Goal: Task Accomplishment & Management: Use online tool/utility

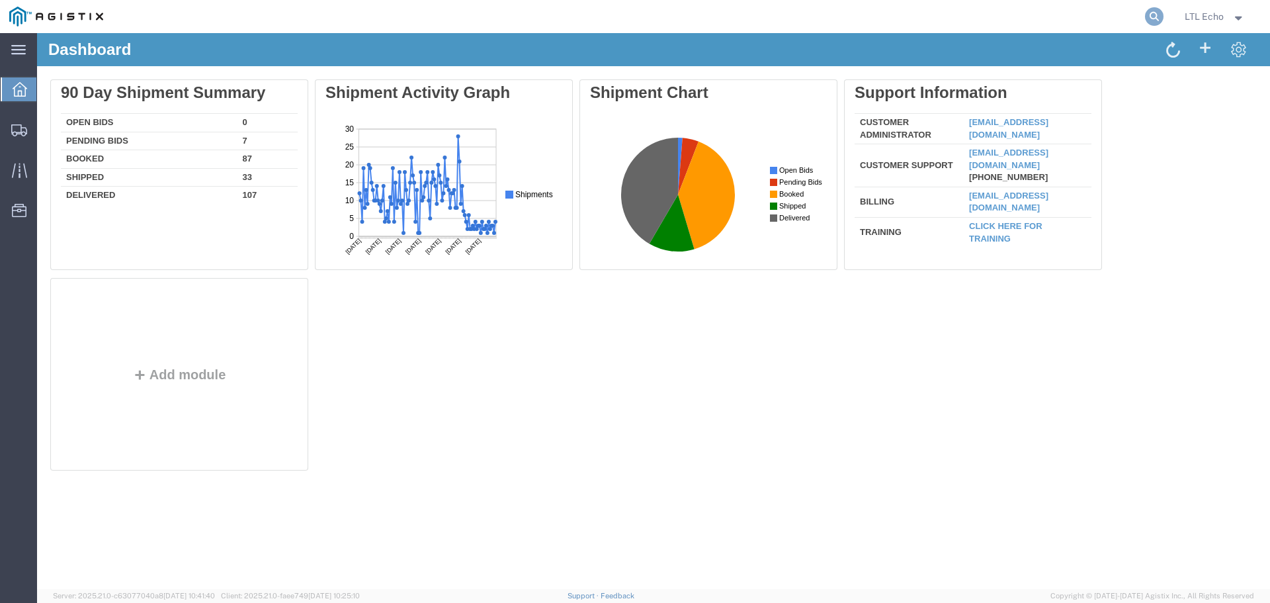
click at [1153, 13] on icon at bounding box center [1154, 16] width 19 height 19
paste input "57082509"
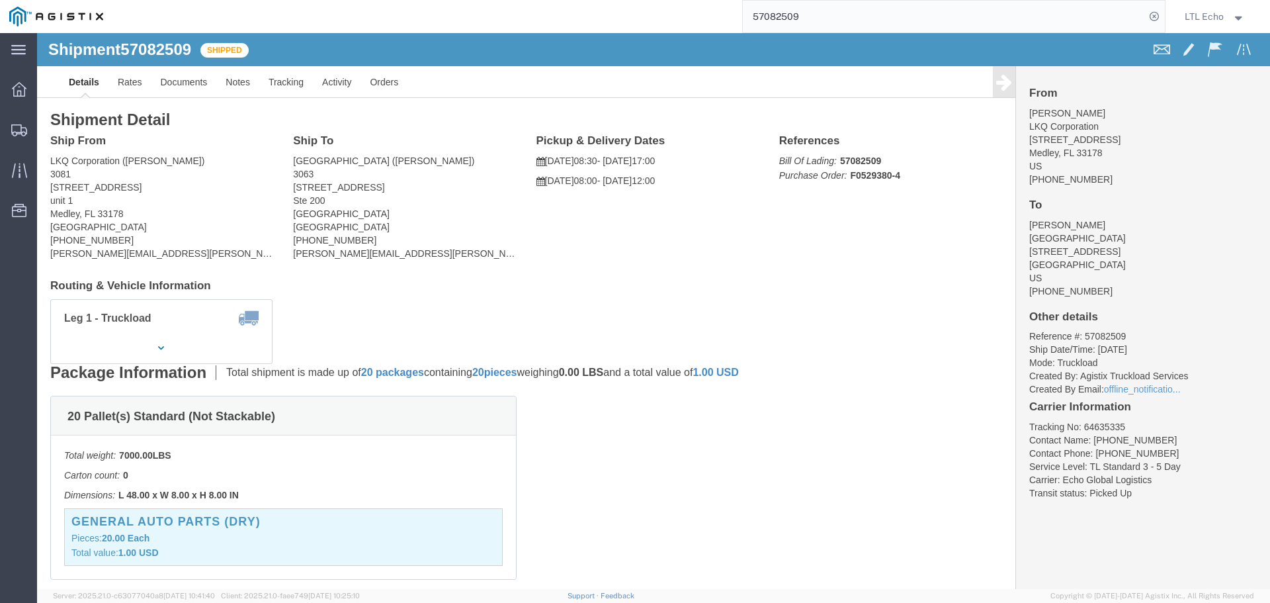
click at [799, 15] on input "57082509" at bounding box center [944, 17] width 402 height 32
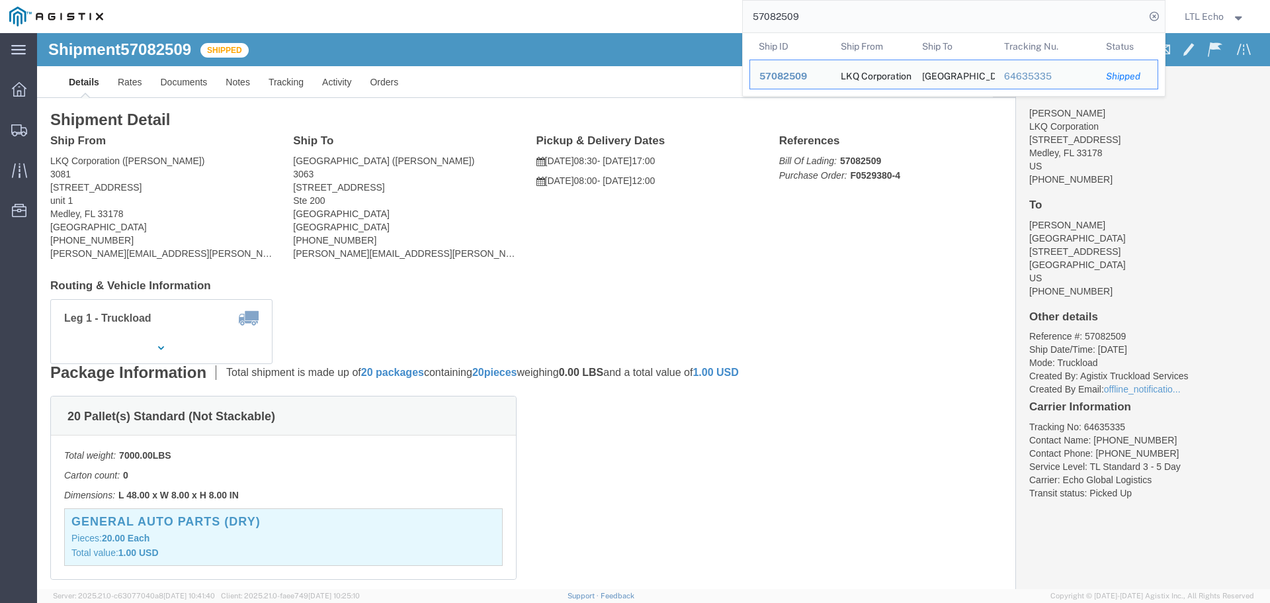
click at [799, 15] on input "57082509" at bounding box center [944, 17] width 402 height 32
paste input "109910"
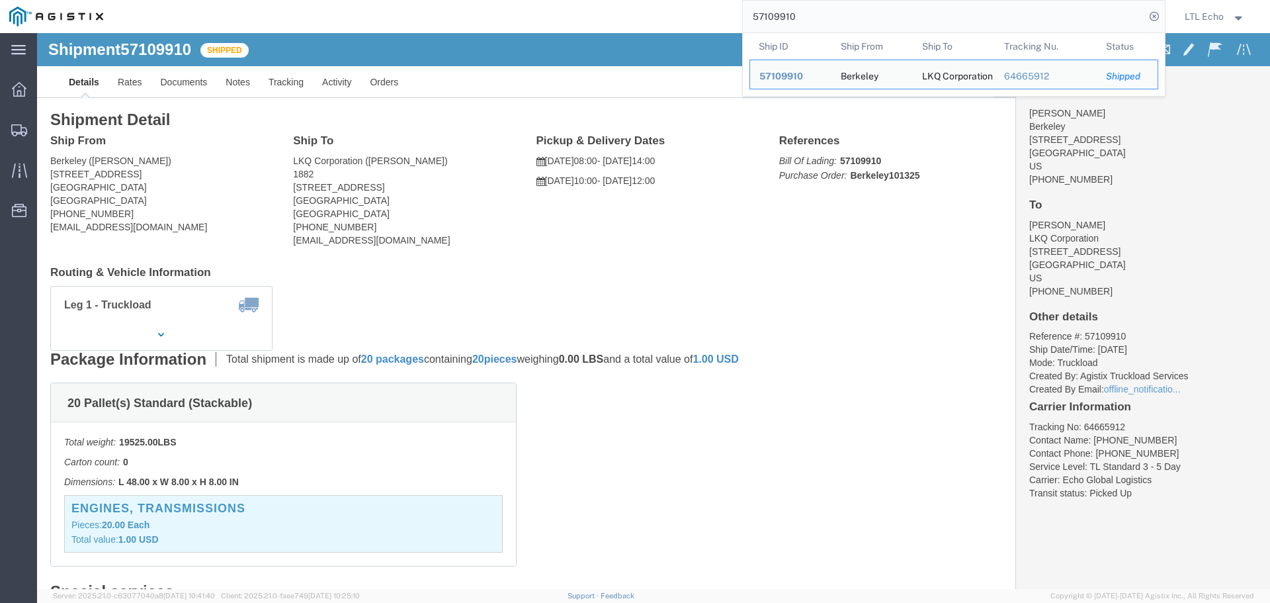
click at [784, 13] on input "57109910" at bounding box center [944, 17] width 402 height 32
paste input "67"
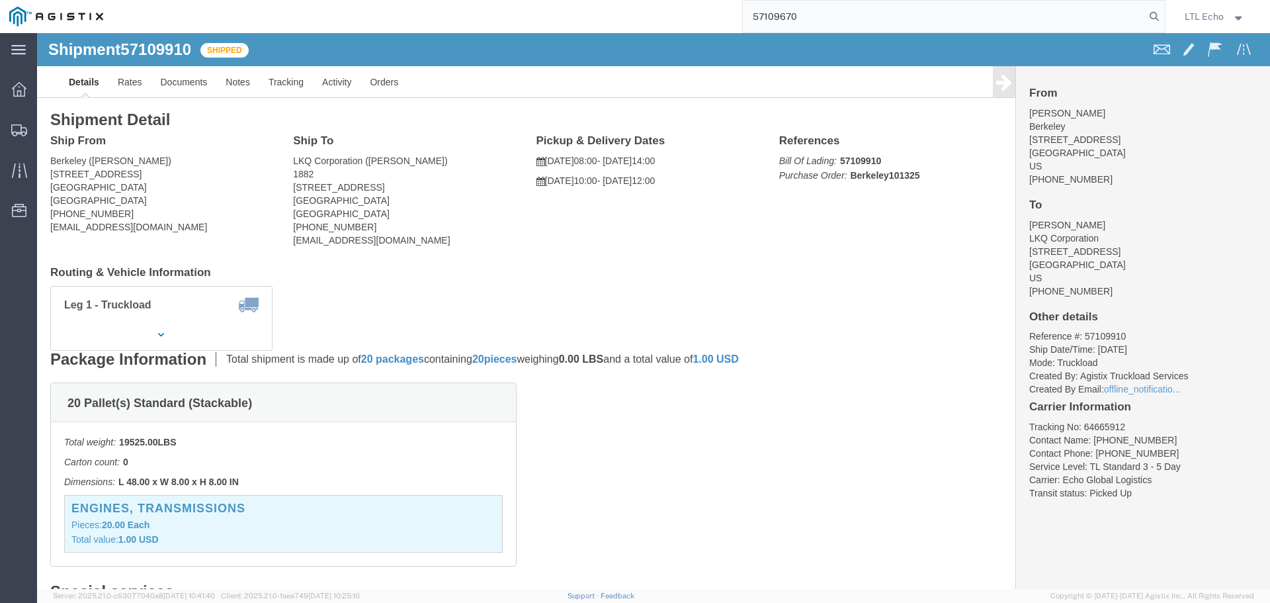
type input "57109670"
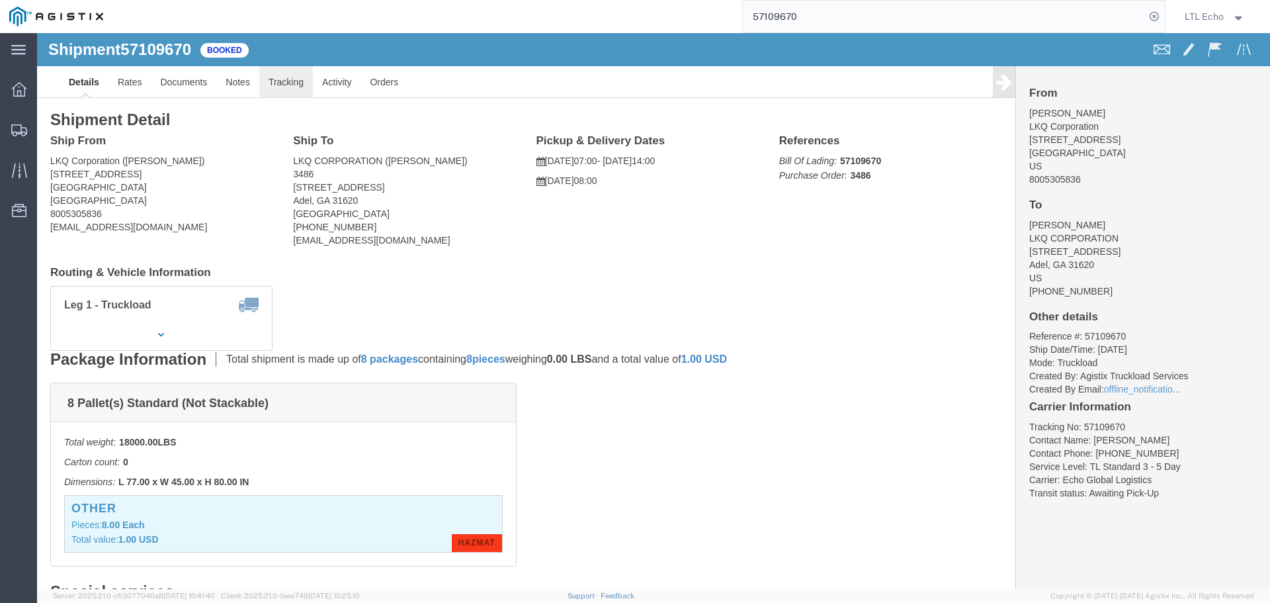
click link "Tracking"
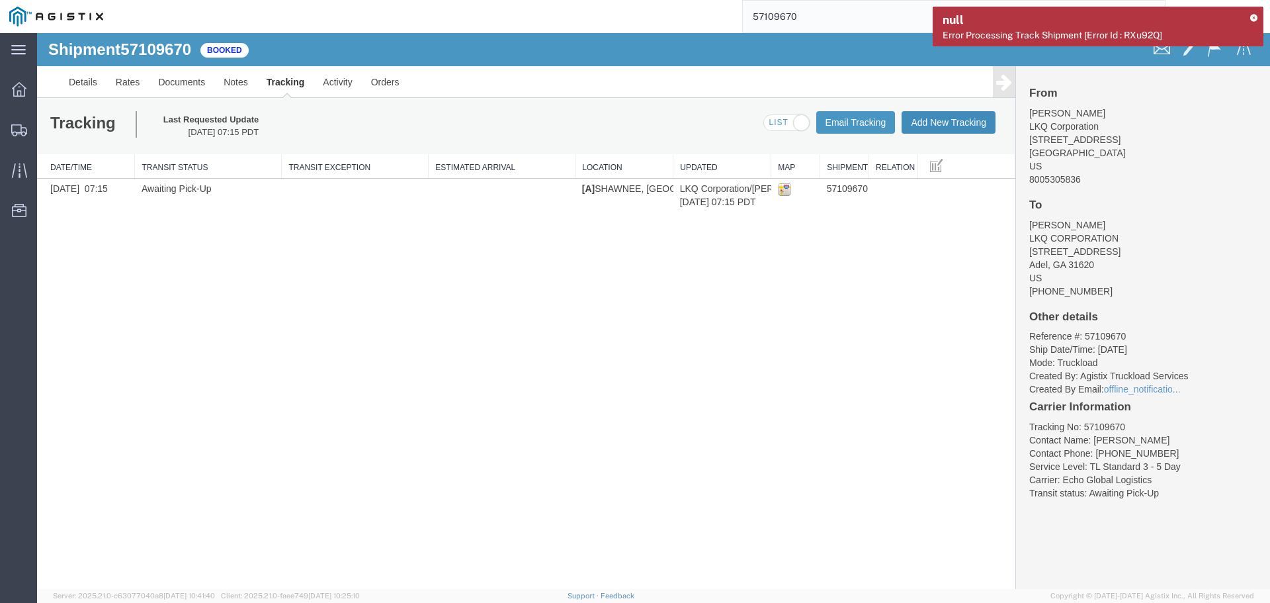
click at [931, 120] on button "Add New Tracking" at bounding box center [949, 122] width 94 height 22
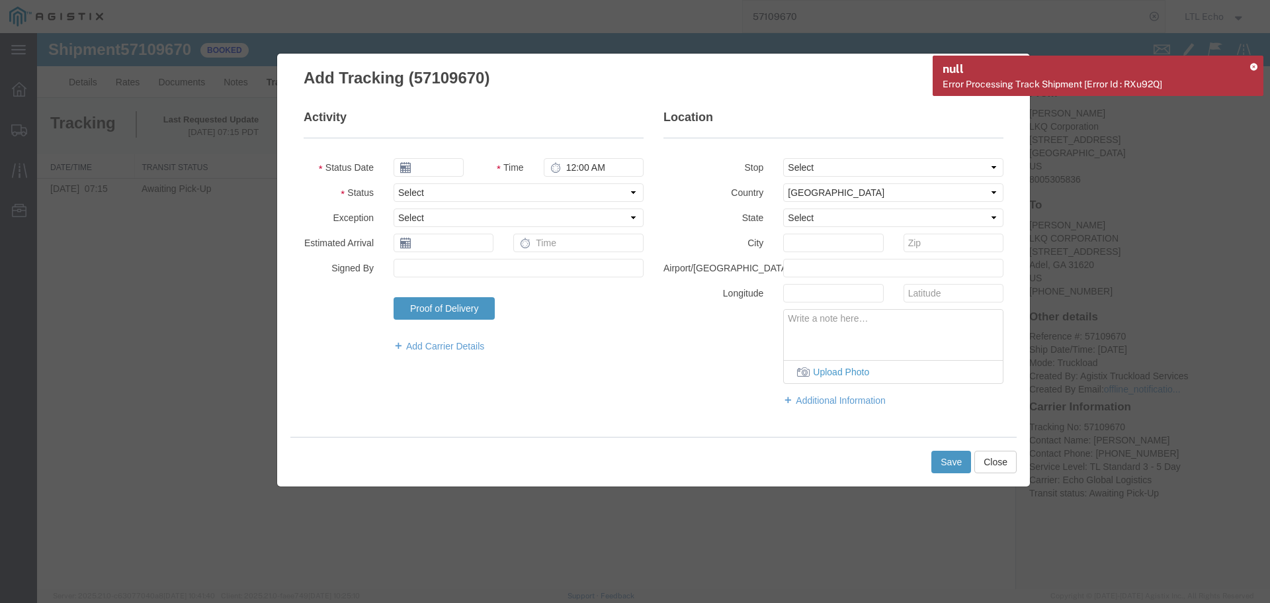
type input "[DATE]"
type input "1:00 PM"
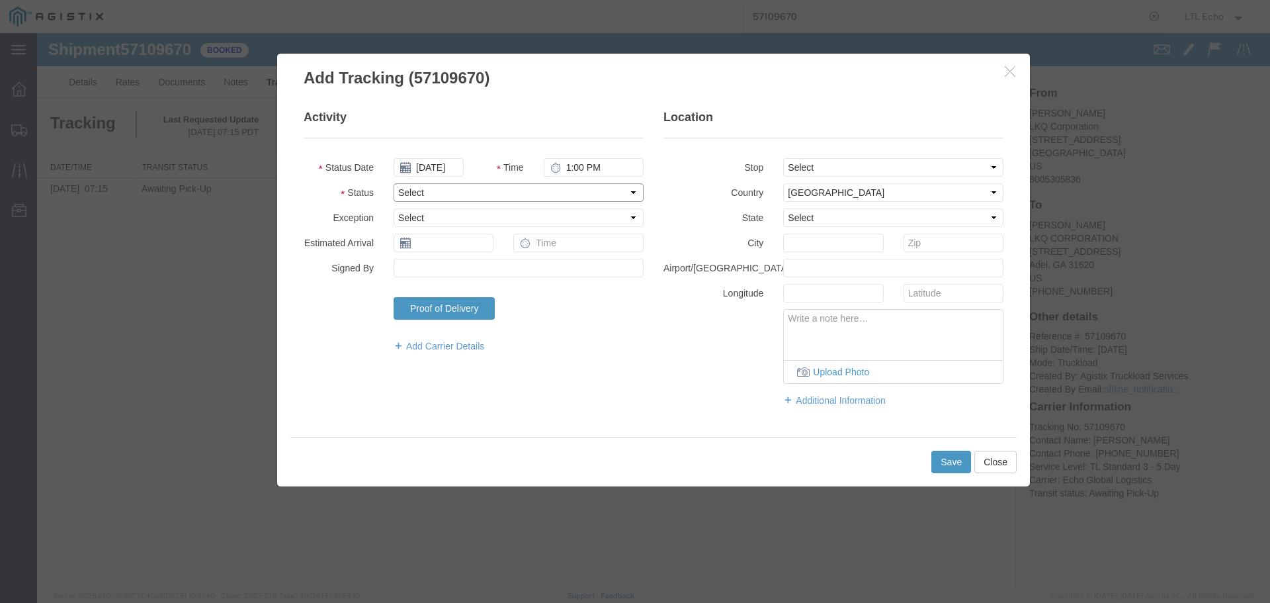
click at [472, 195] on select "Select Arrival Notice Available Arrival Notice Imported Arrive at Delivery Loca…" at bounding box center [519, 192] width 250 height 19
select select "DELIVRED"
click at [472, 195] on select "Select Arrival Notice Available Arrival Notice Imported Arrive at Delivery Loca…" at bounding box center [519, 192] width 250 height 19
click at [439, 235] on input "text" at bounding box center [444, 243] width 100 height 19
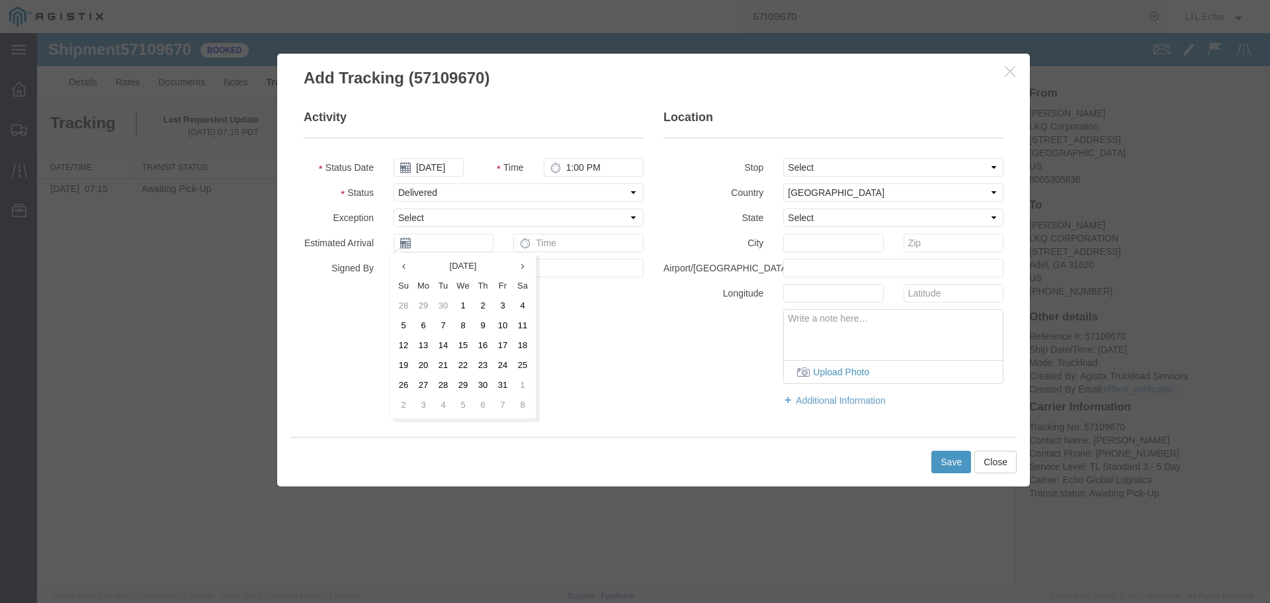
click at [461, 341] on td "15" at bounding box center [463, 345] width 20 height 20
type input "[DATE]"
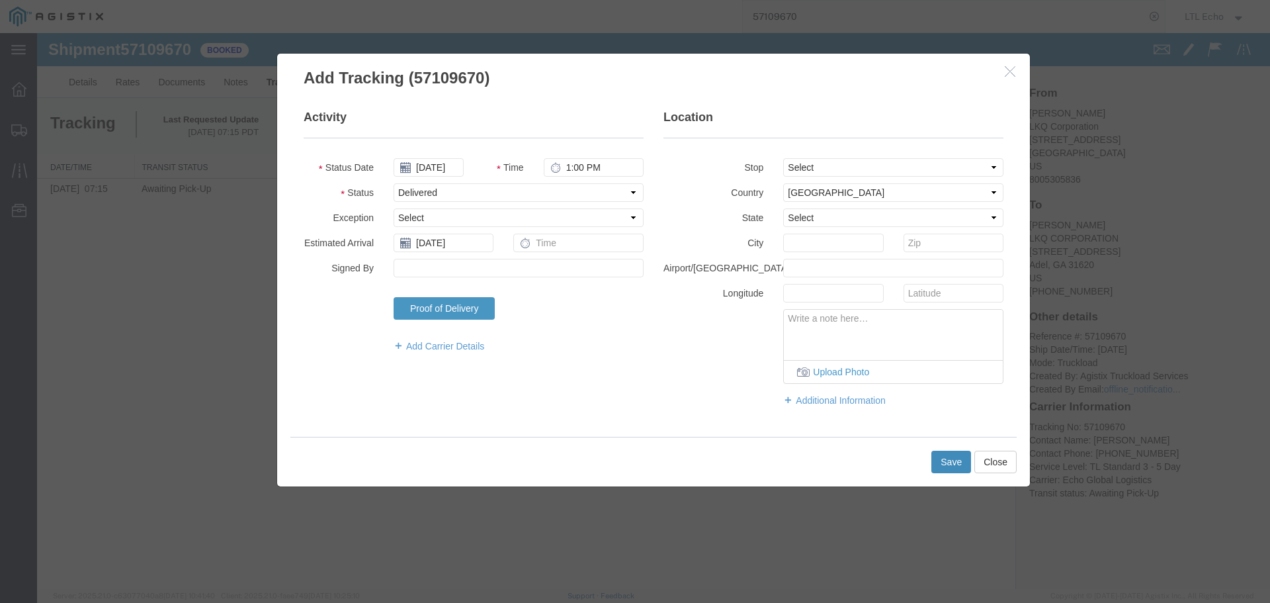
click at [955, 461] on button "Save" at bounding box center [952, 462] width 40 height 22
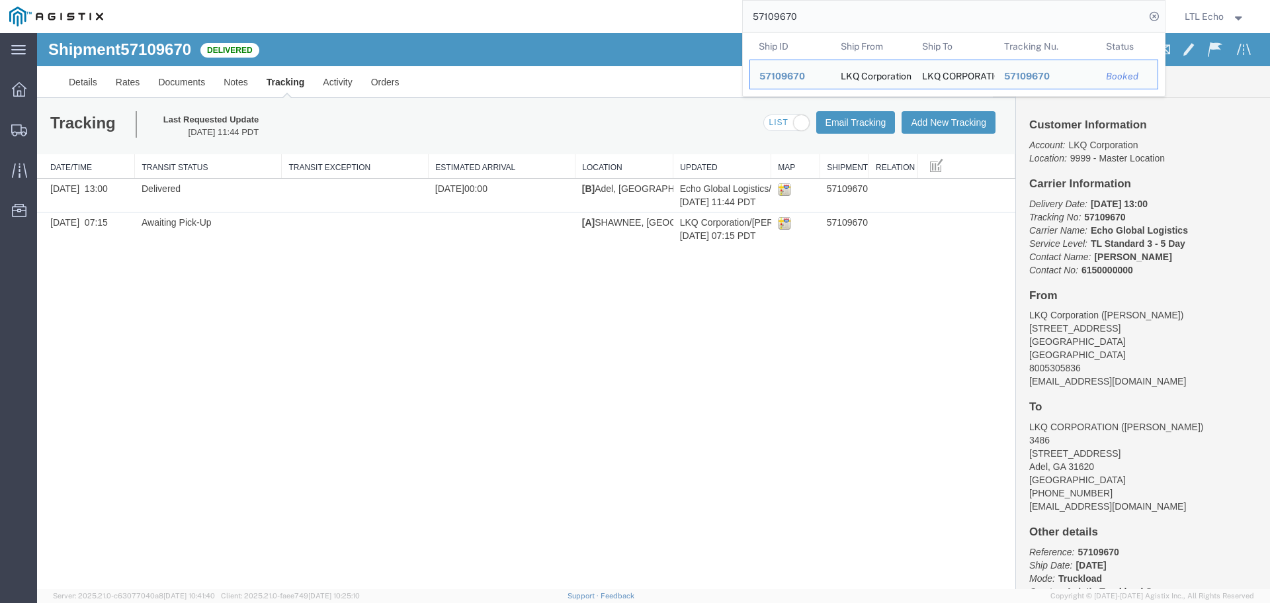
click at [781, 10] on input "57109670" at bounding box center [944, 17] width 402 height 32
paste input "6997407"
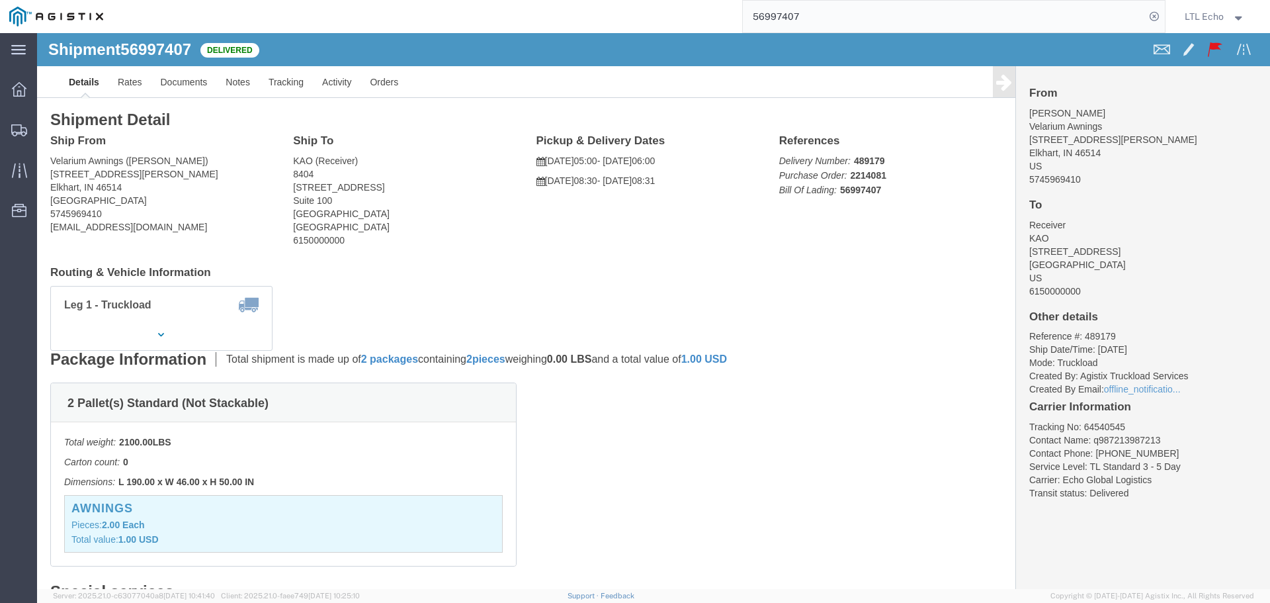
click at [763, 15] on input "56997407" at bounding box center [944, 17] width 402 height 32
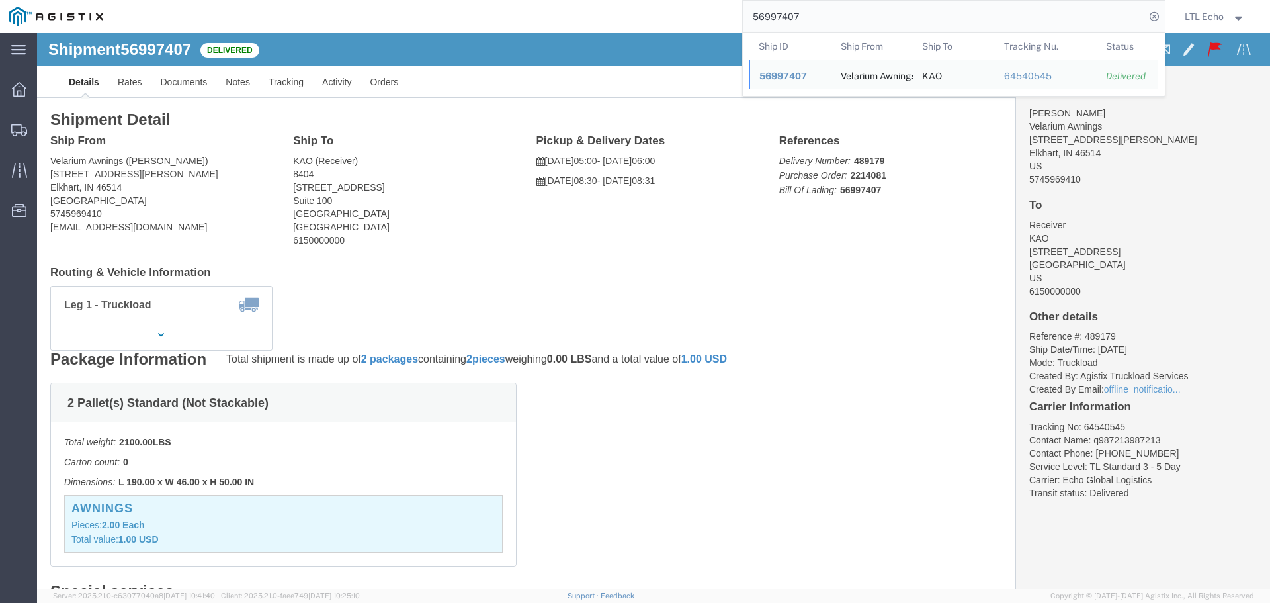
click at [763, 15] on input "56997407" at bounding box center [944, 17] width 402 height 32
paste input "7052185"
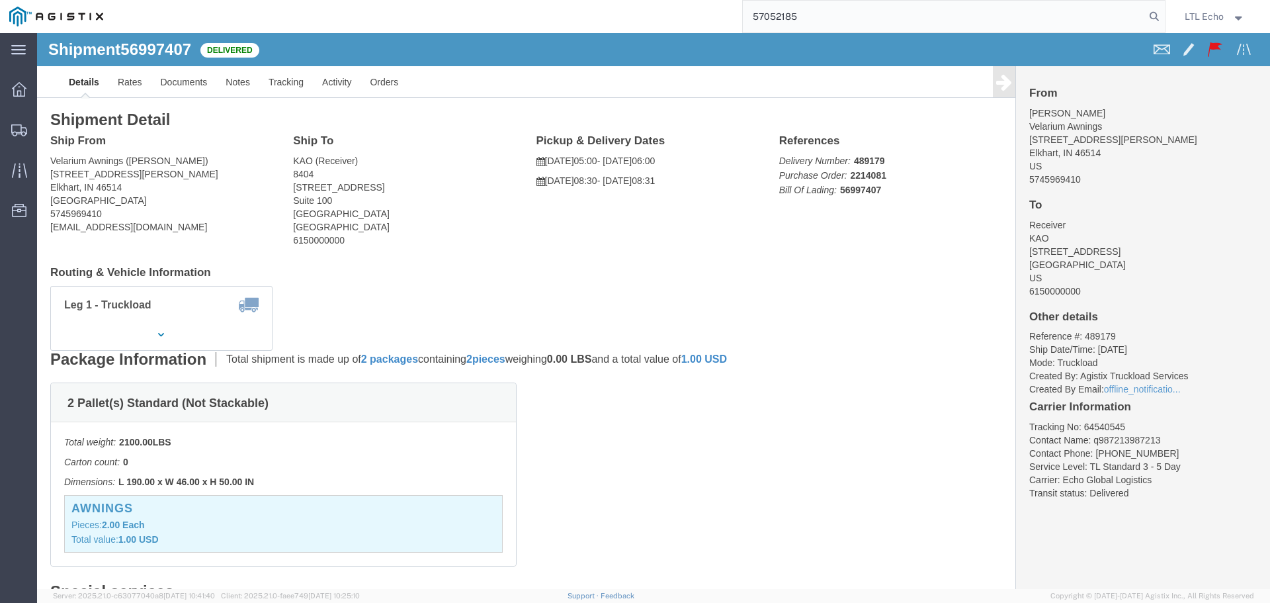
type input "57052185"
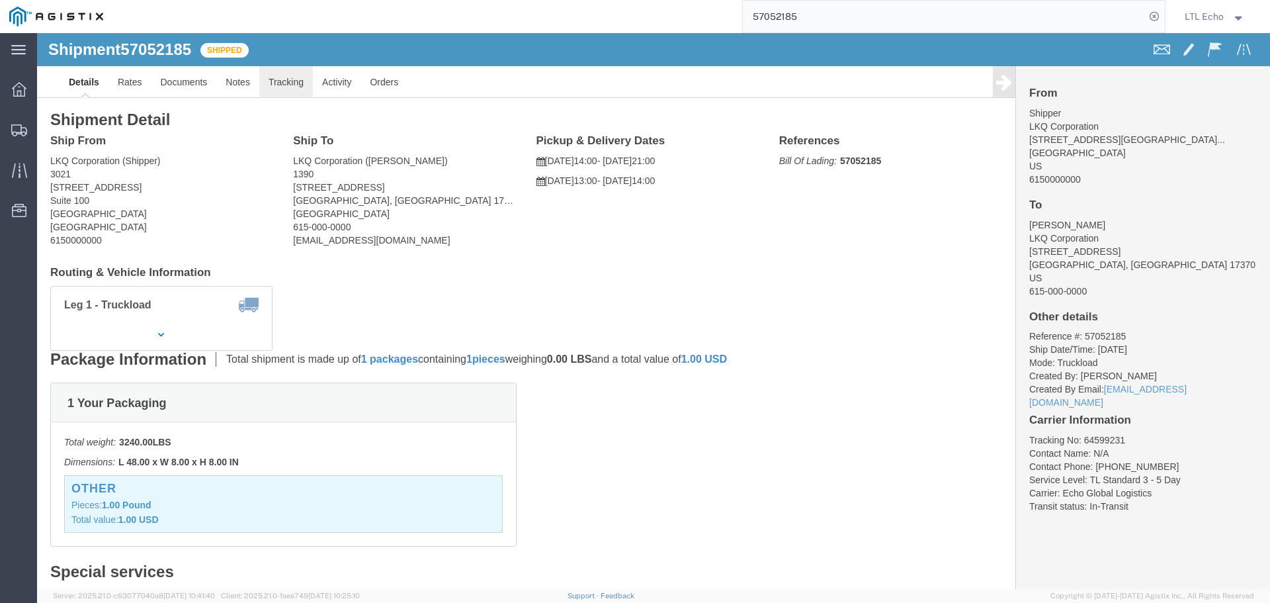
click link "Tracking"
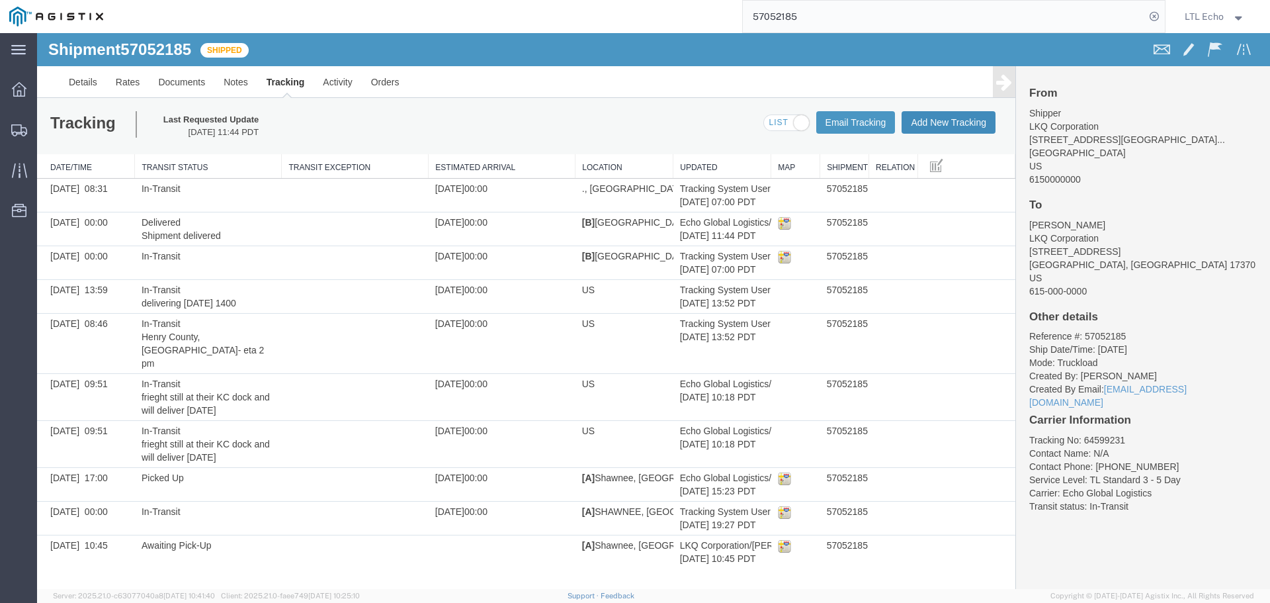
click at [943, 119] on button "Add New Tracking" at bounding box center [949, 122] width 94 height 22
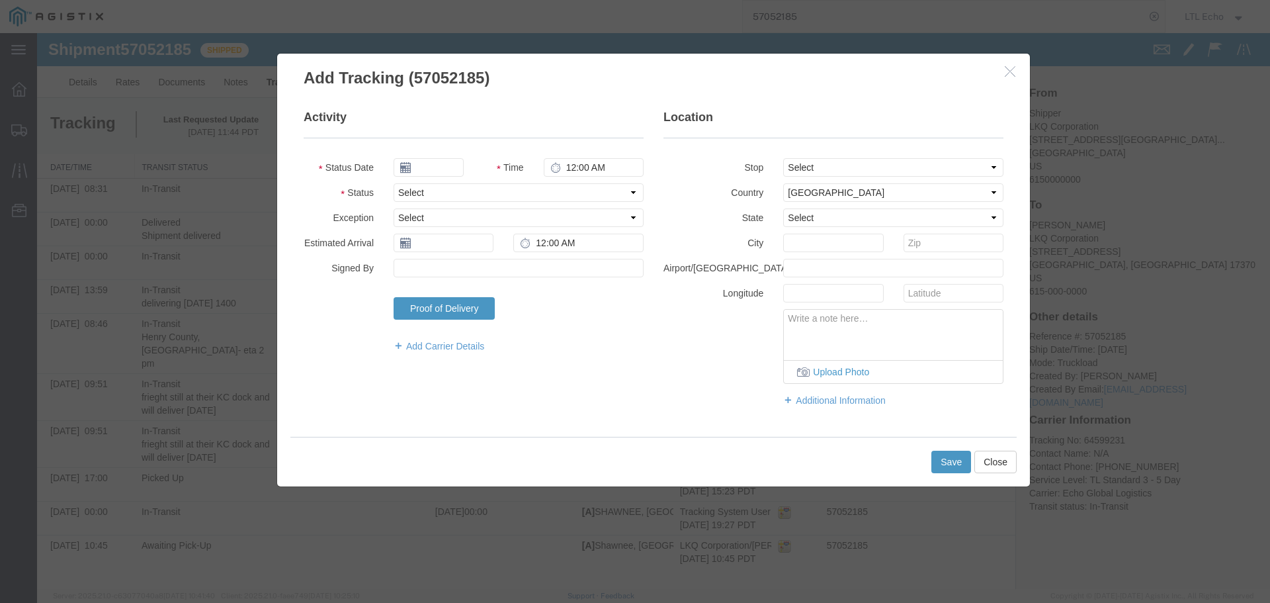
type input "[DATE]"
type input "1:00 PM"
click at [450, 194] on select "Select Arrival Notice Available Arrival Notice Imported Arrive at Delivery Loca…" at bounding box center [519, 192] width 250 height 19
select select "DELIVRED"
click at [450, 194] on select "Select Arrival Notice Available Arrival Notice Imported Arrive at Delivery Loca…" at bounding box center [519, 192] width 250 height 19
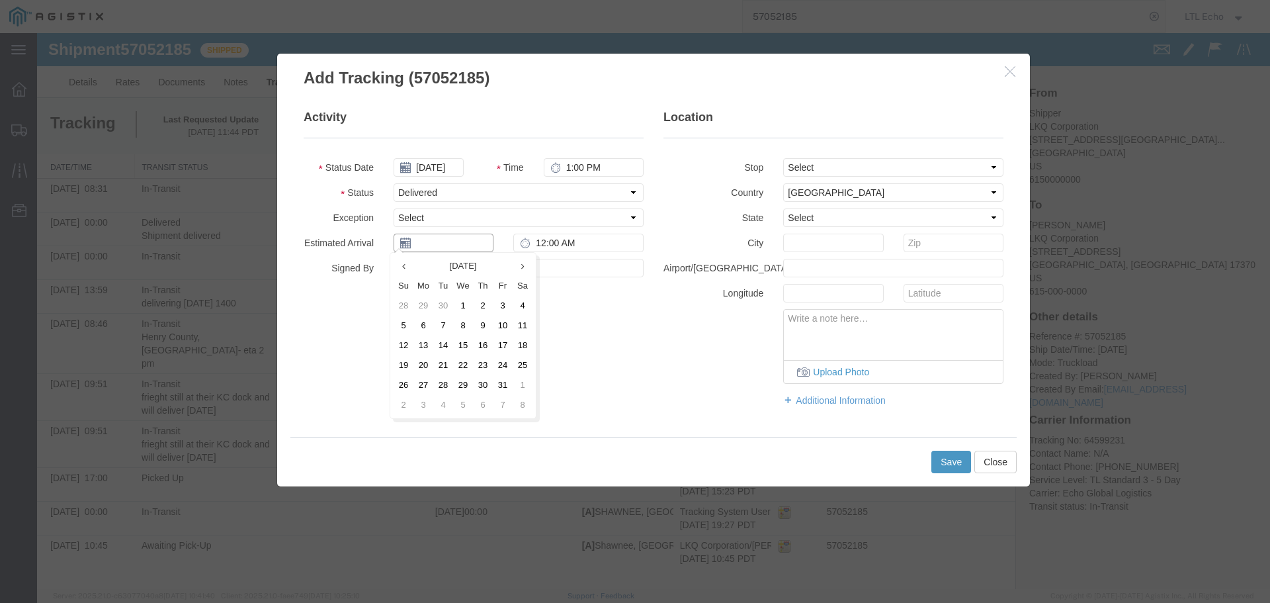
click at [427, 239] on input "text" at bounding box center [444, 243] width 100 height 19
click at [461, 340] on td "15" at bounding box center [463, 345] width 20 height 20
type input "[DATE]"
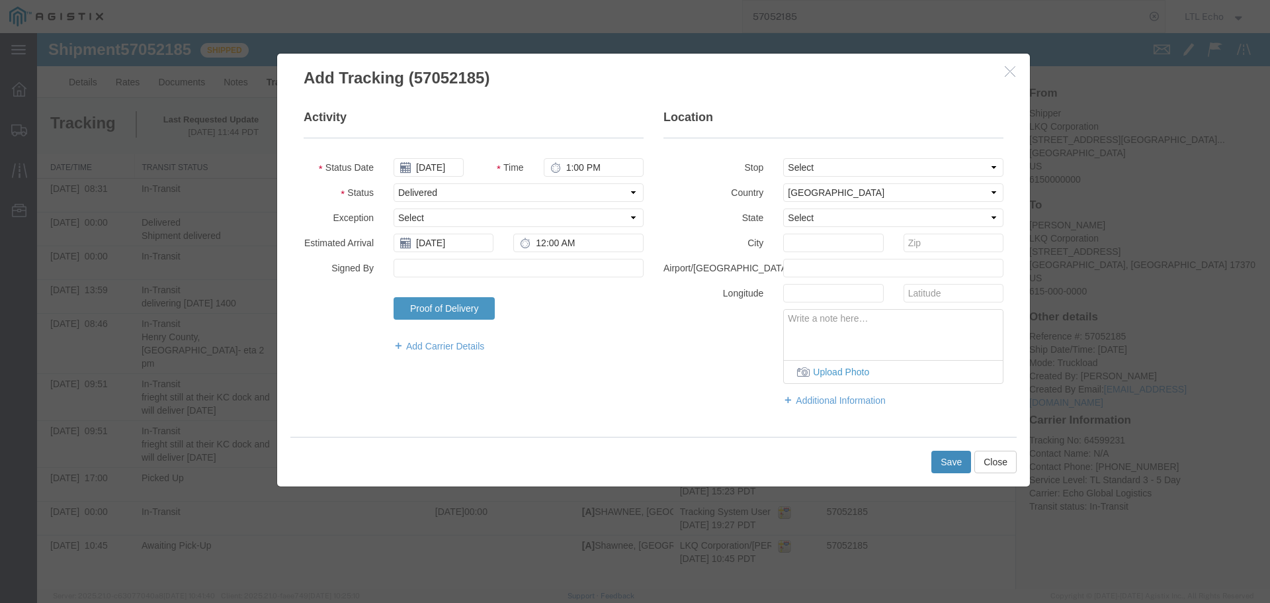
click at [940, 459] on button "Save" at bounding box center [952, 462] width 40 height 22
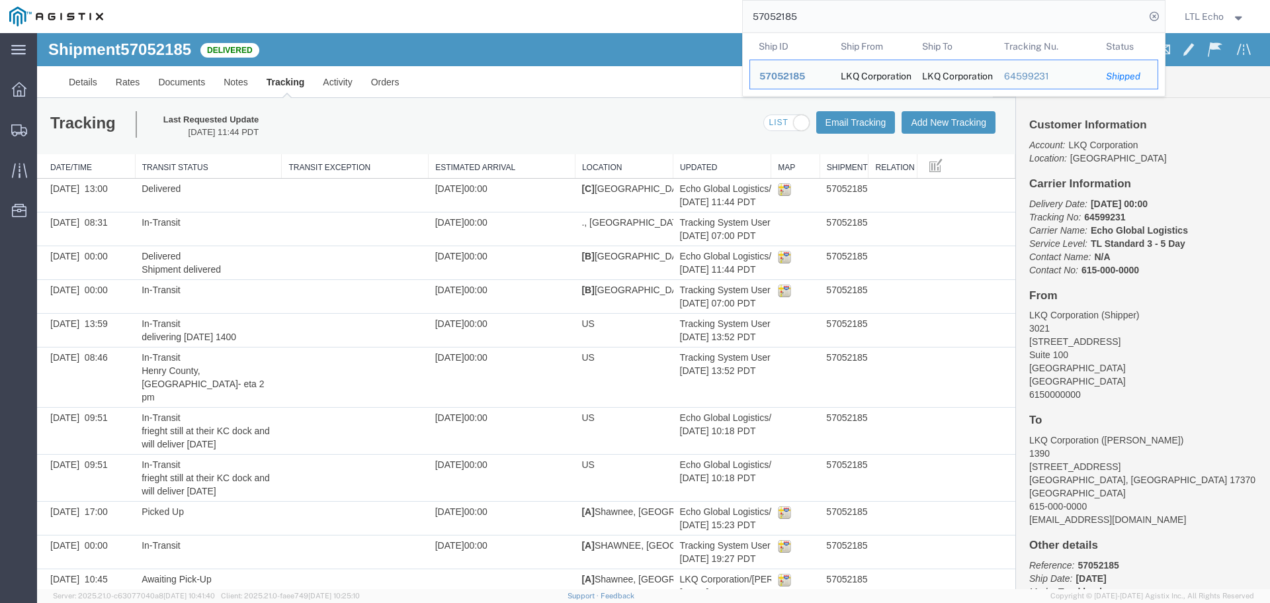
click at [773, 15] on input "57052185" at bounding box center [944, 17] width 402 height 32
paste input "1368"
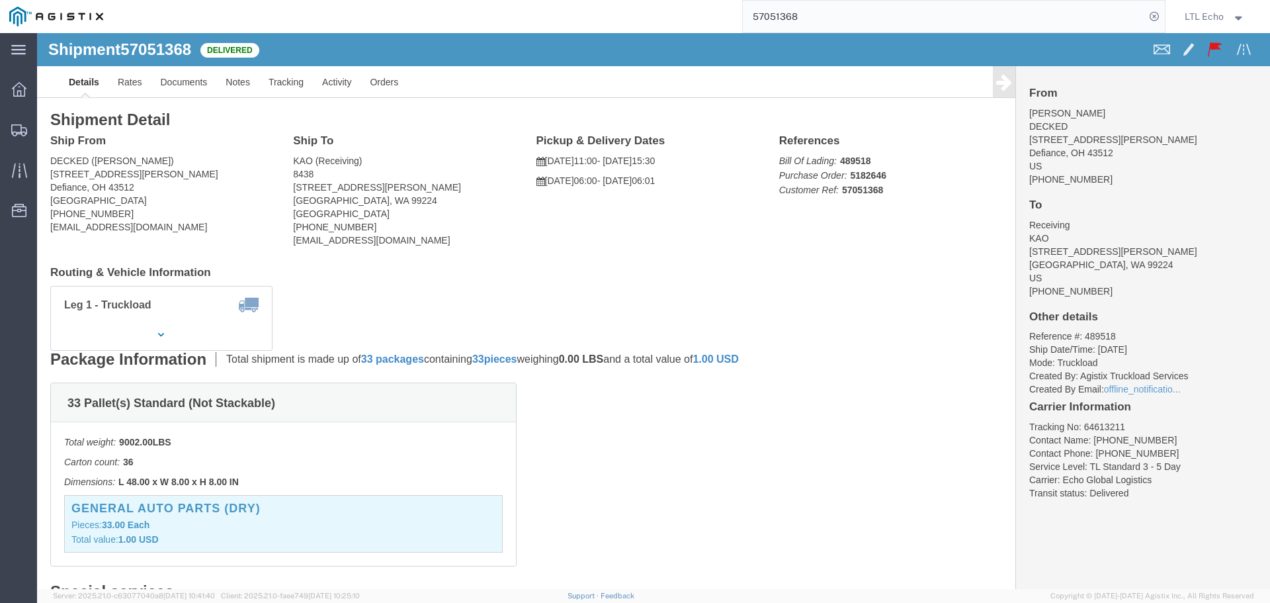
click at [779, 10] on input "57051368" at bounding box center [944, 17] width 402 height 32
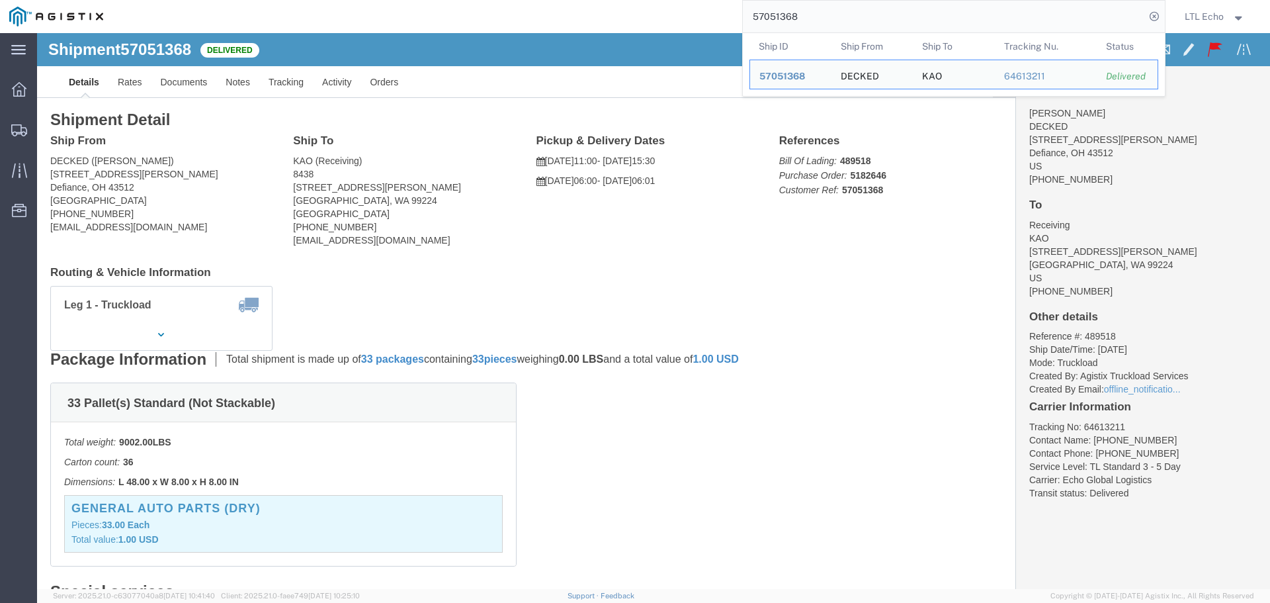
click at [779, 10] on input "57051368" at bounding box center [944, 17] width 402 height 32
paste input "67"
click at [765, 11] on input "57051678" at bounding box center [944, 17] width 402 height 32
paste input "6400"
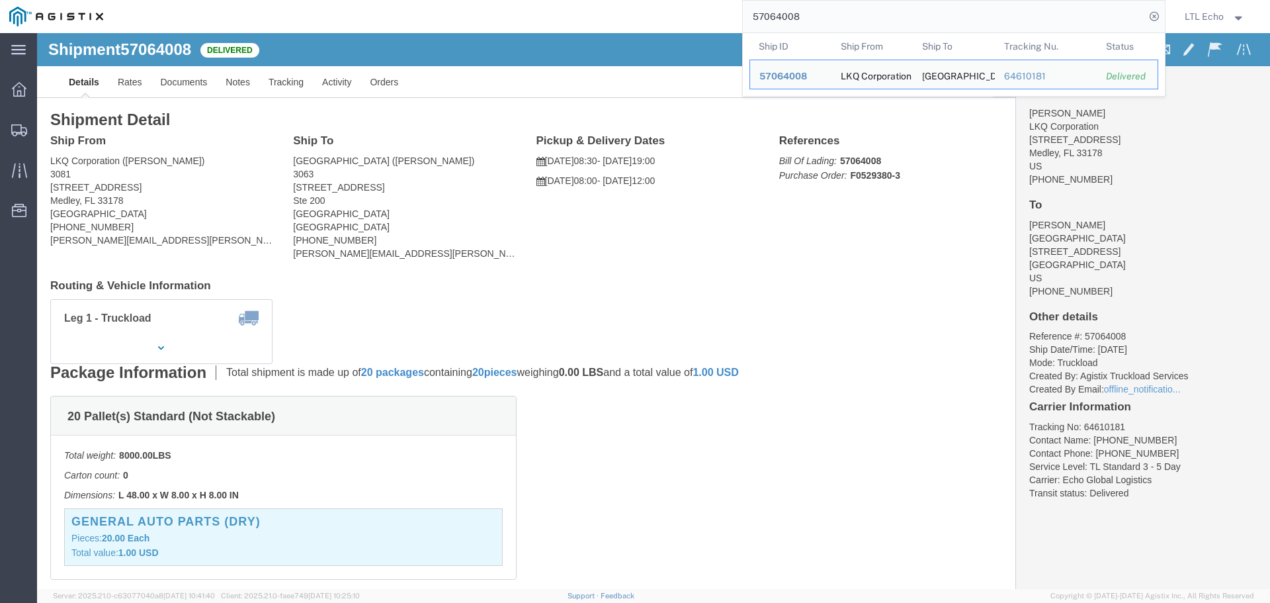
click at [775, 11] on input "57064008" at bounding box center [944, 17] width 402 height 32
paste input "52509"
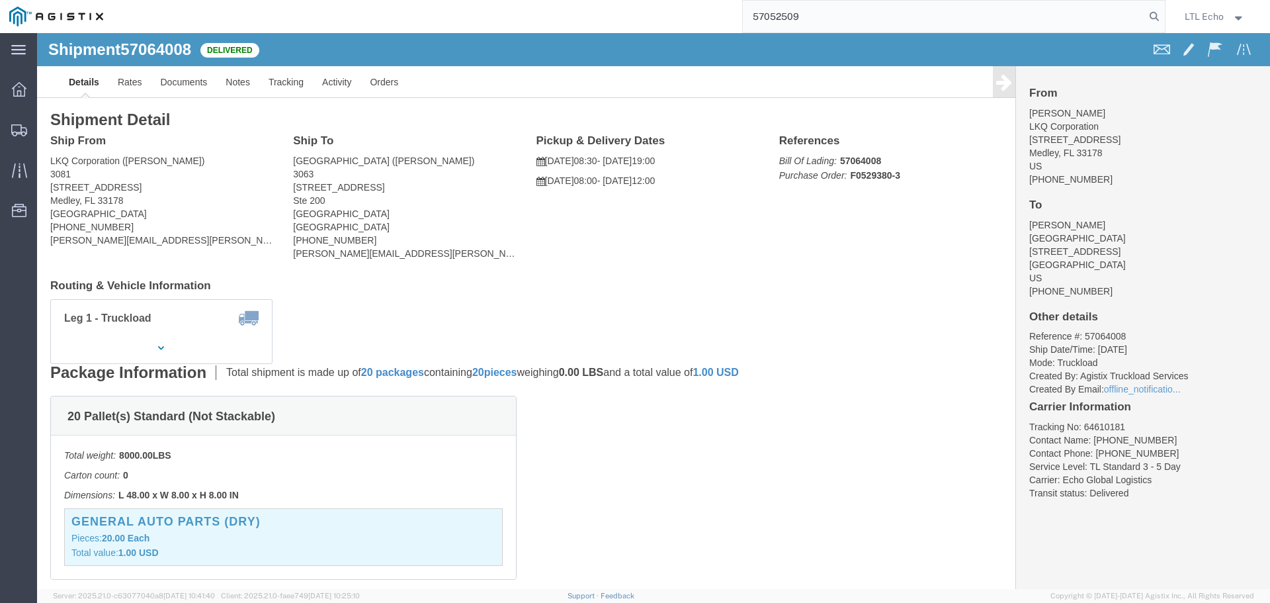
type input "57052509"
